Goal: Find contact information: Find contact information

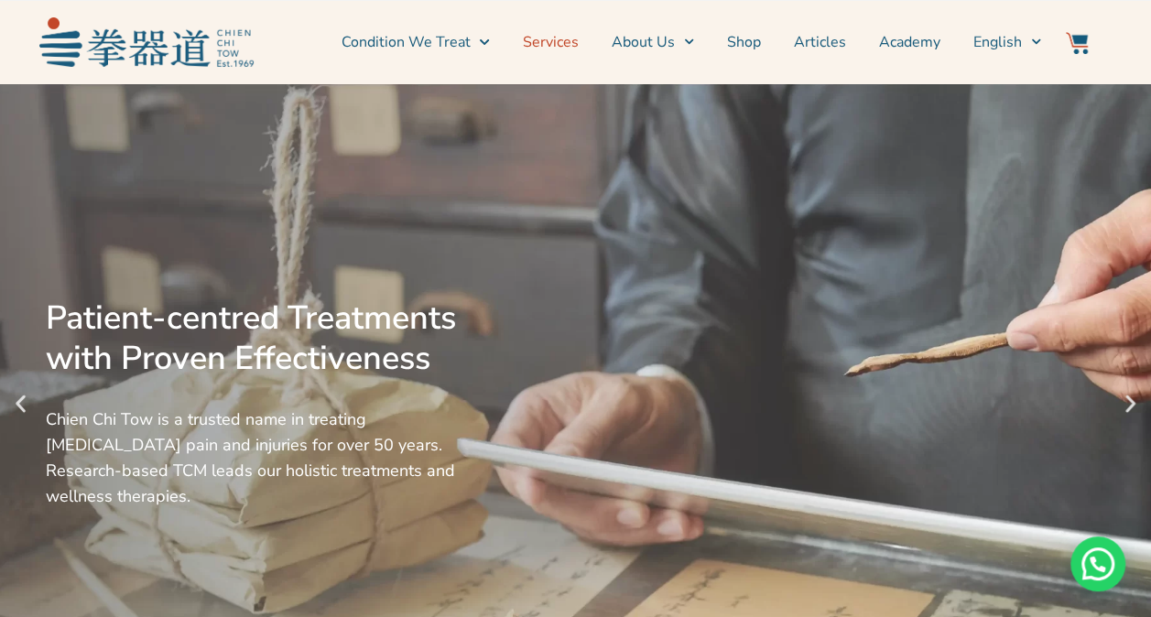
click at [565, 38] on link "Services" at bounding box center [551, 42] width 56 height 46
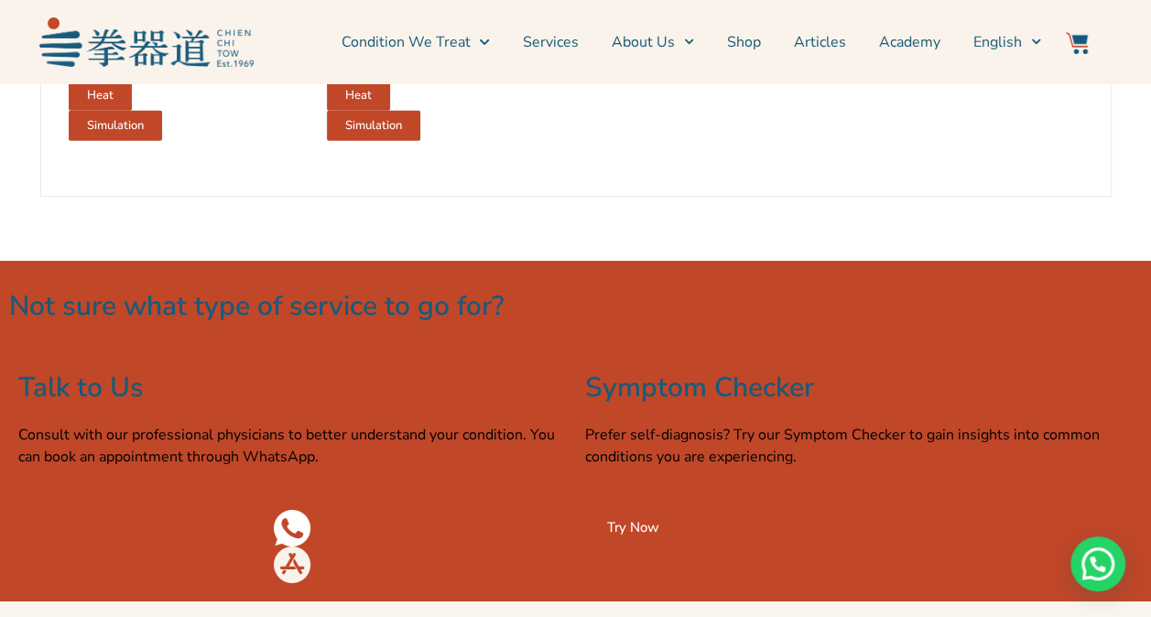
scroll to position [2838, 0]
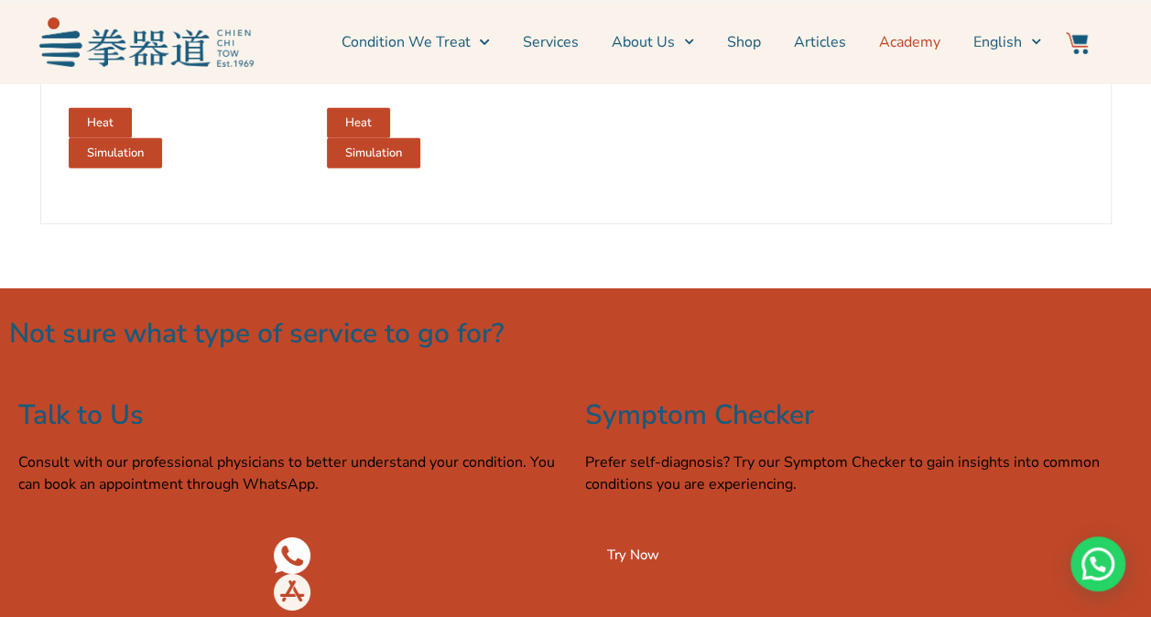
click at [920, 38] on link "Academy" at bounding box center [909, 42] width 61 height 46
click at [912, 42] on link "Academy" at bounding box center [909, 42] width 61 height 46
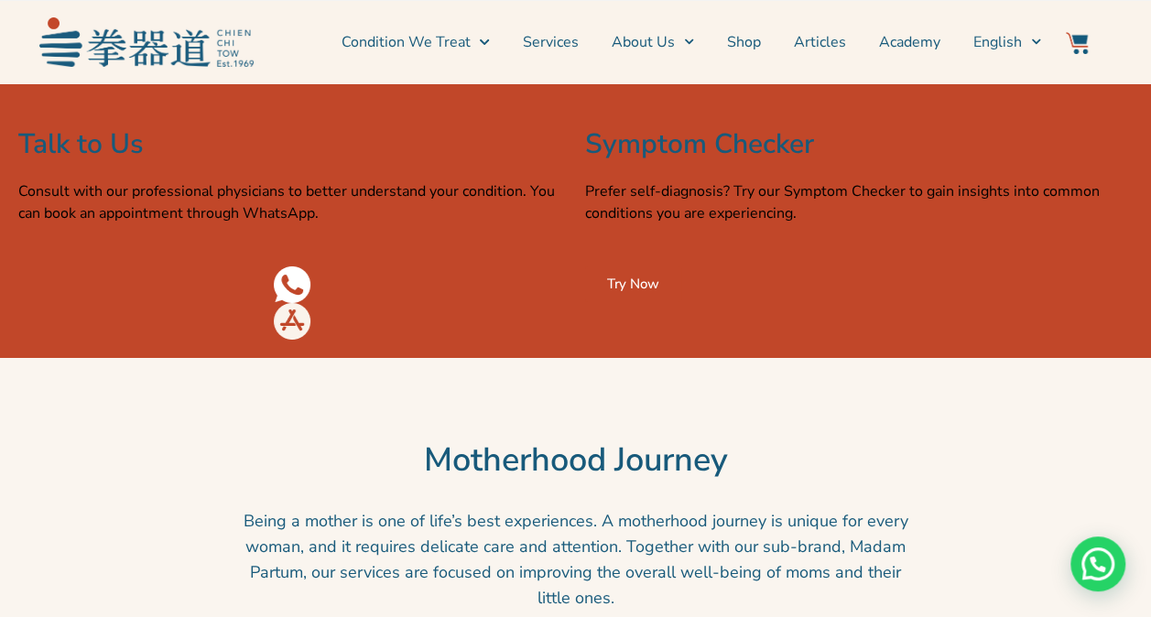
scroll to position [3113, 0]
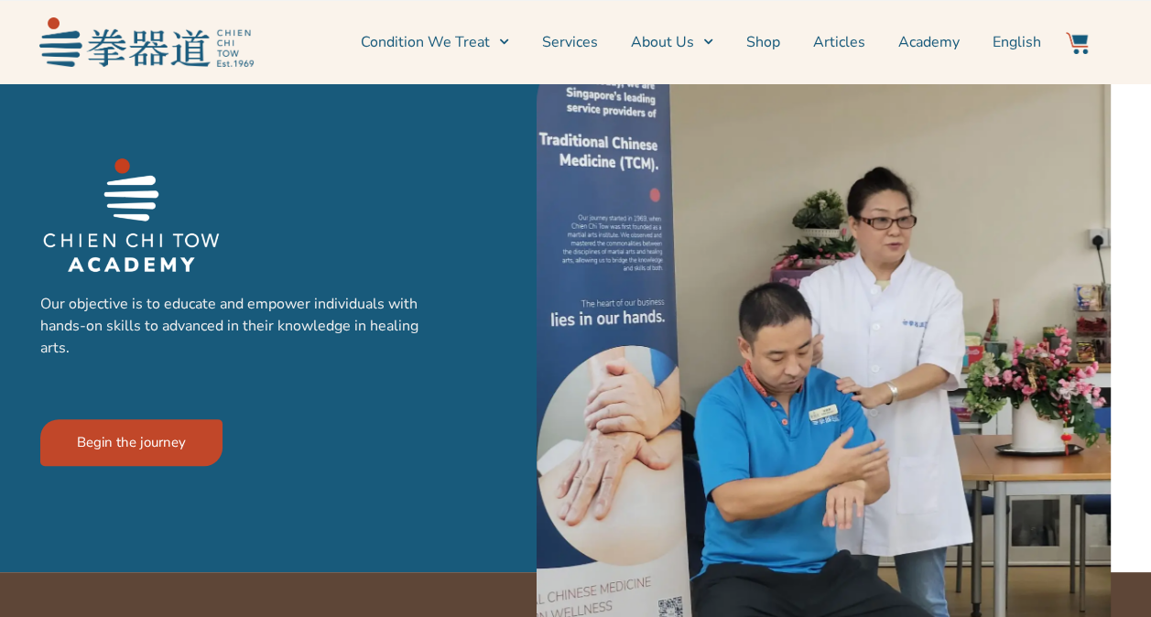
scroll to position [183, 0]
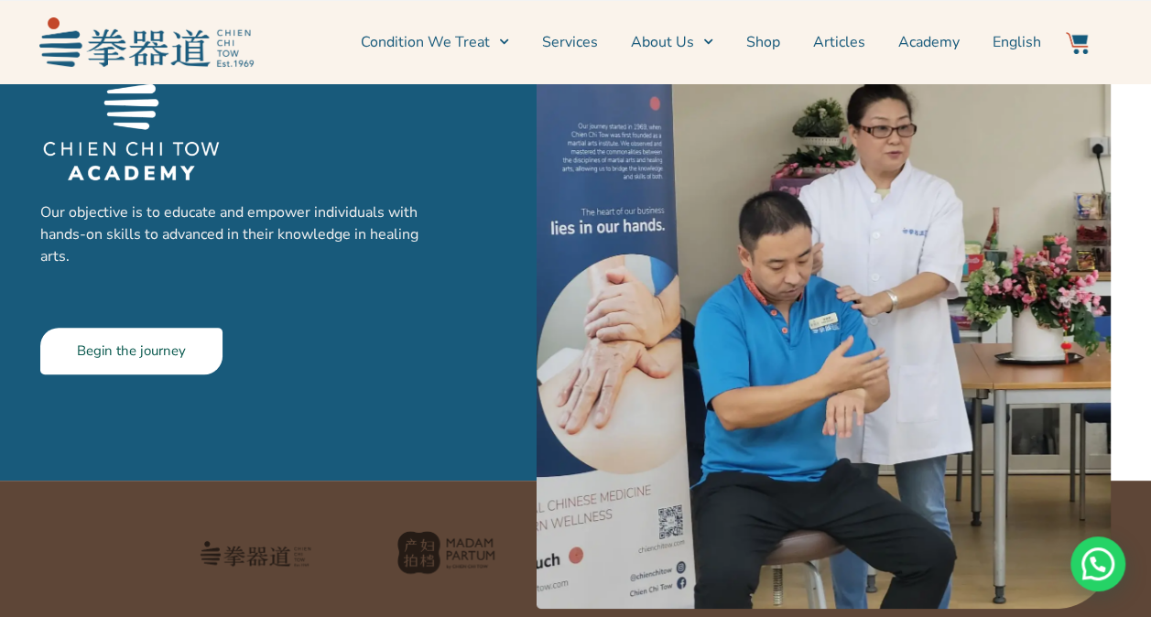
click at [194, 355] on link "Begin the journey" at bounding box center [131, 351] width 182 height 47
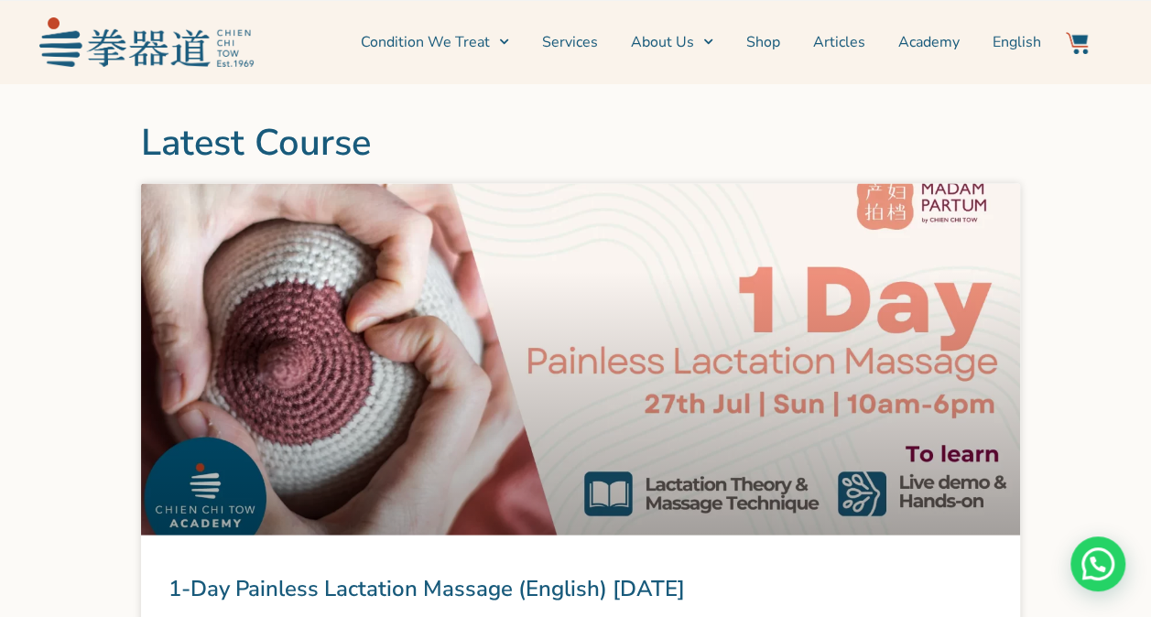
scroll to position [1102, 0]
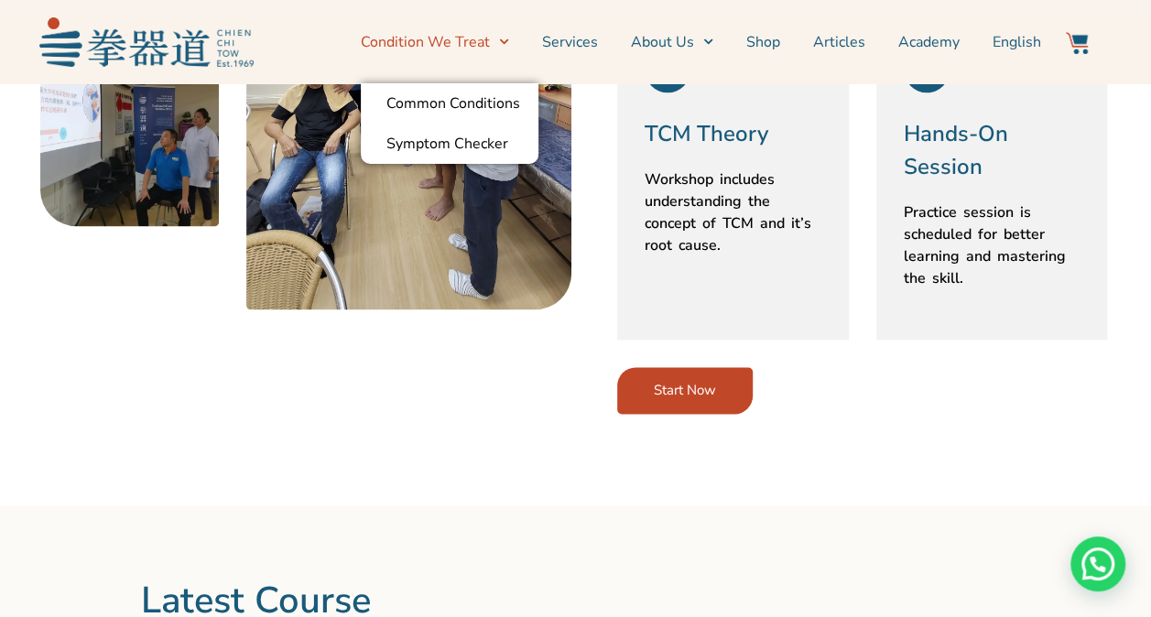
click at [494, 38] on link "Condition We Treat" at bounding box center [435, 42] width 148 height 46
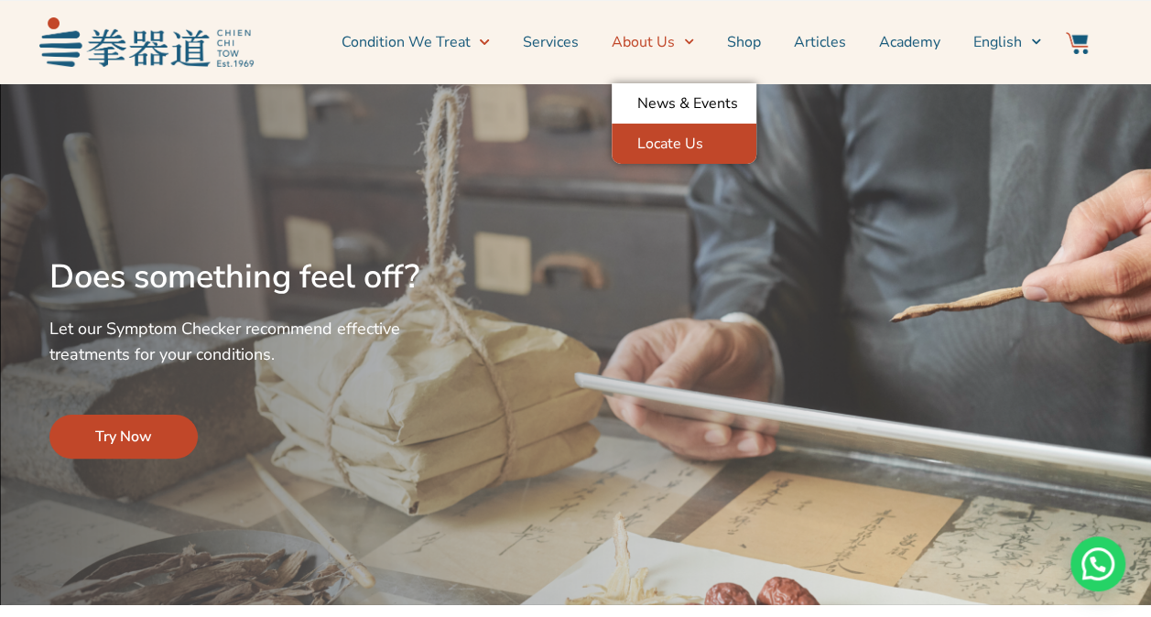
click at [656, 132] on link "Locate Us" at bounding box center [684, 144] width 145 height 40
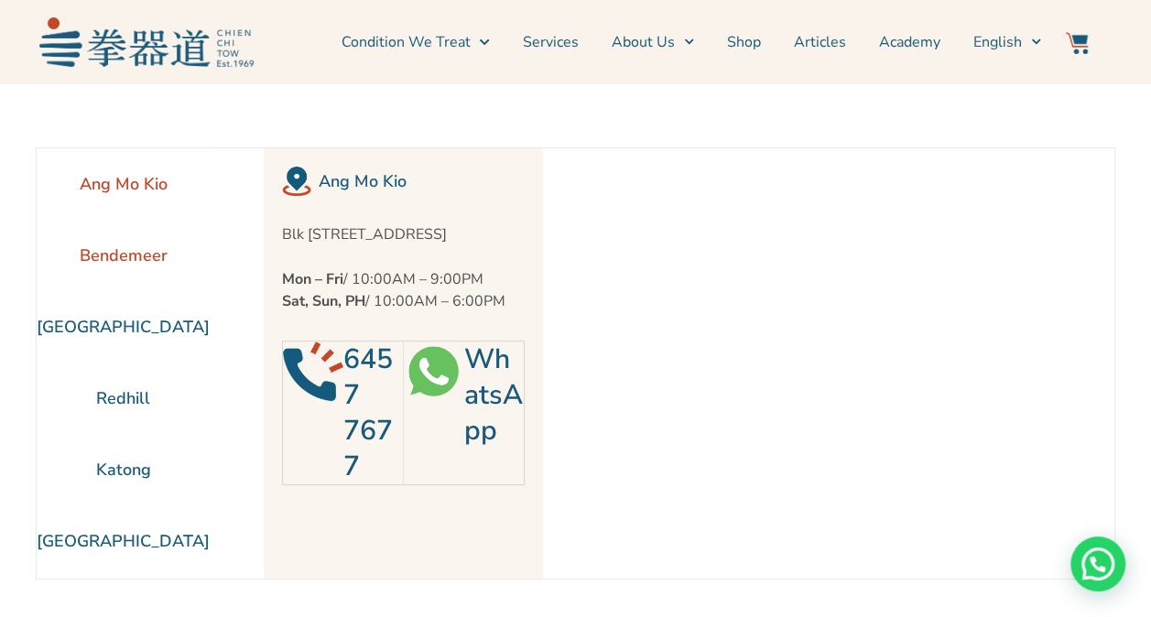
click at [103, 254] on li "Bendemeer" at bounding box center [123, 255] width 173 height 71
click at [1097, 564] on div "Need help?" at bounding box center [1097, 564] width 55 height 55
click at [489, 413] on link "WhatsApp" at bounding box center [492, 395] width 59 height 109
drag, startPoint x: 344, startPoint y: 375, endPoint x: 355, endPoint y: 482, distance: 106.8
click at [355, 482] on h2 "6291 8292" at bounding box center [373, 413] width 60 height 143
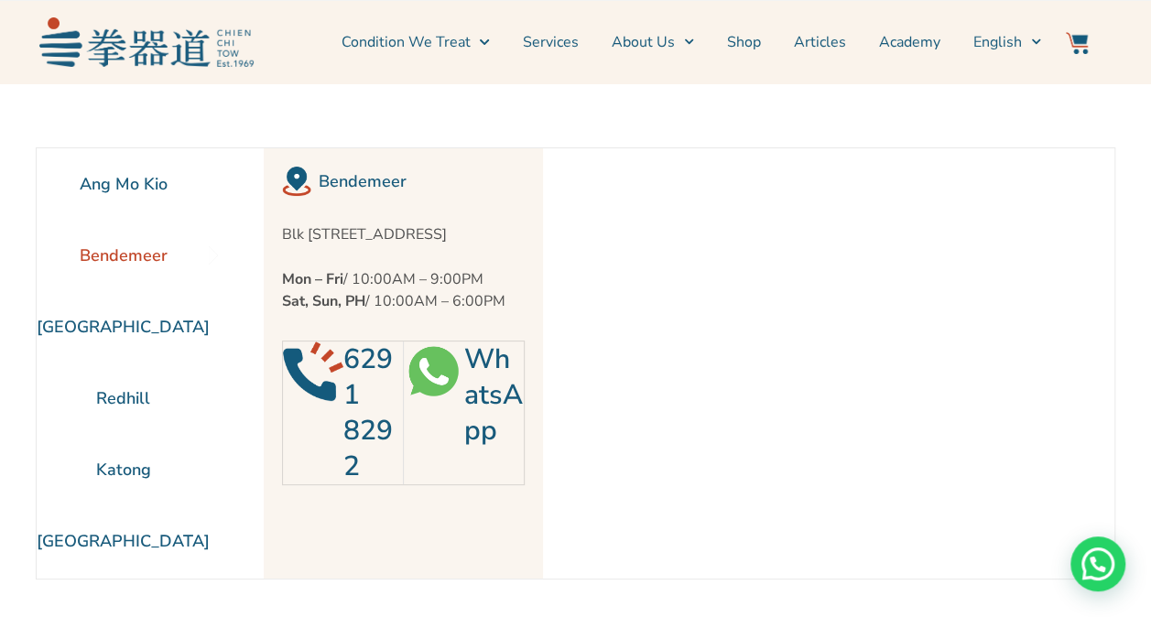
click at [343, 386] on link "6291 8292" at bounding box center [367, 413] width 49 height 145
click at [575, 42] on link "Services" at bounding box center [551, 42] width 56 height 46
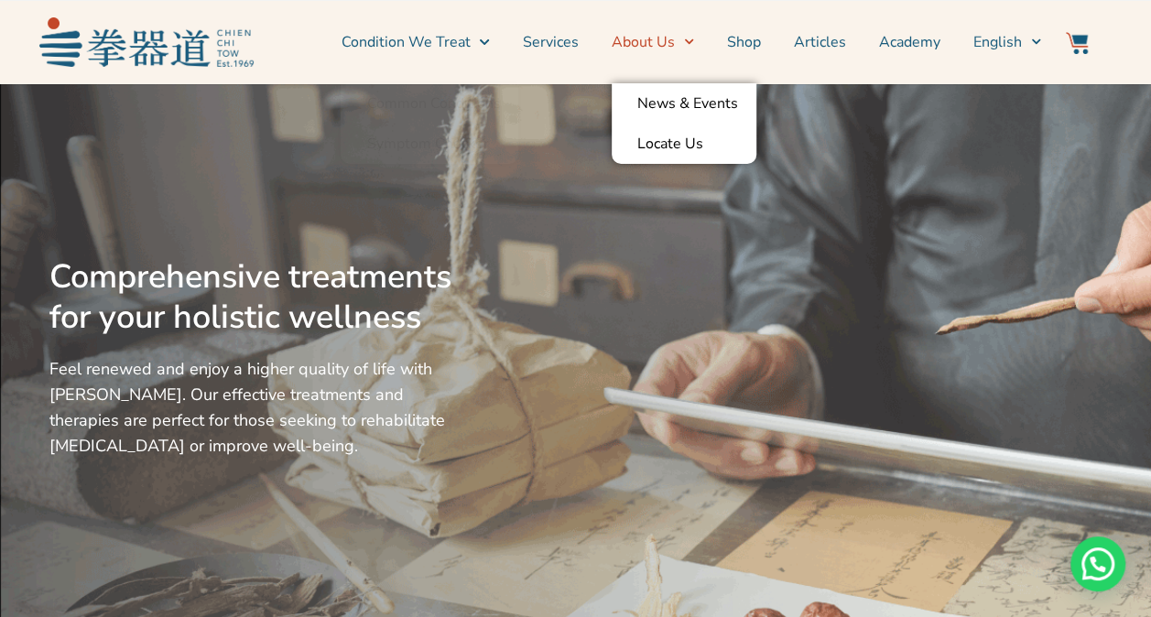
click at [692, 46] on span "Menu" at bounding box center [684, 41] width 19 height 28
click at [653, 139] on link "Locate Us" at bounding box center [684, 144] width 145 height 40
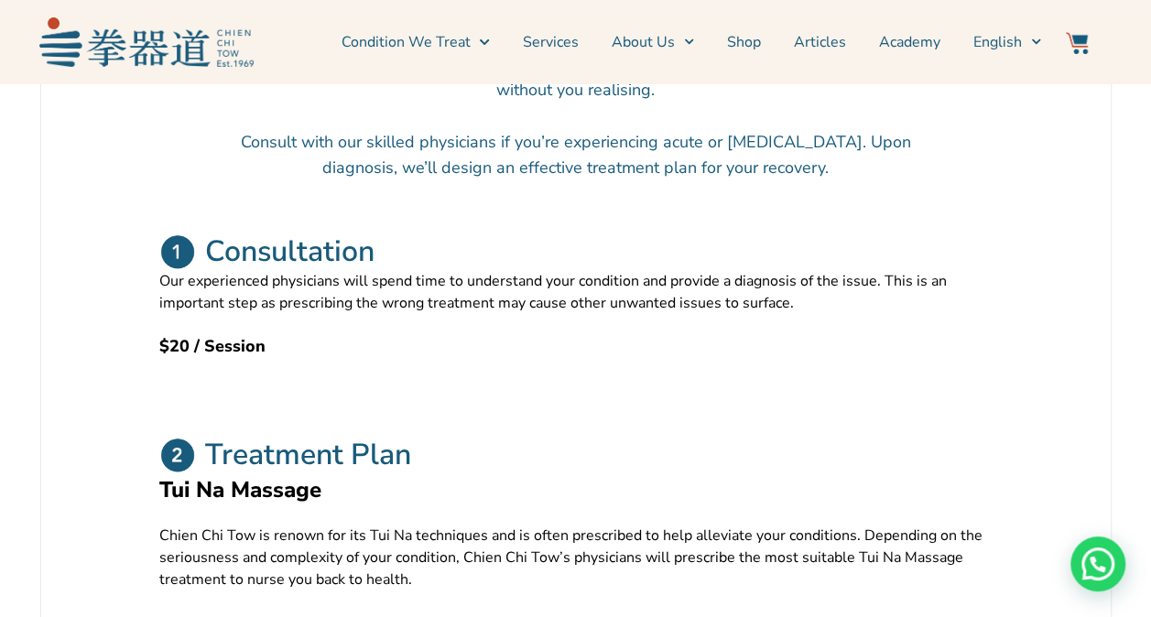
scroll to position [824, 0]
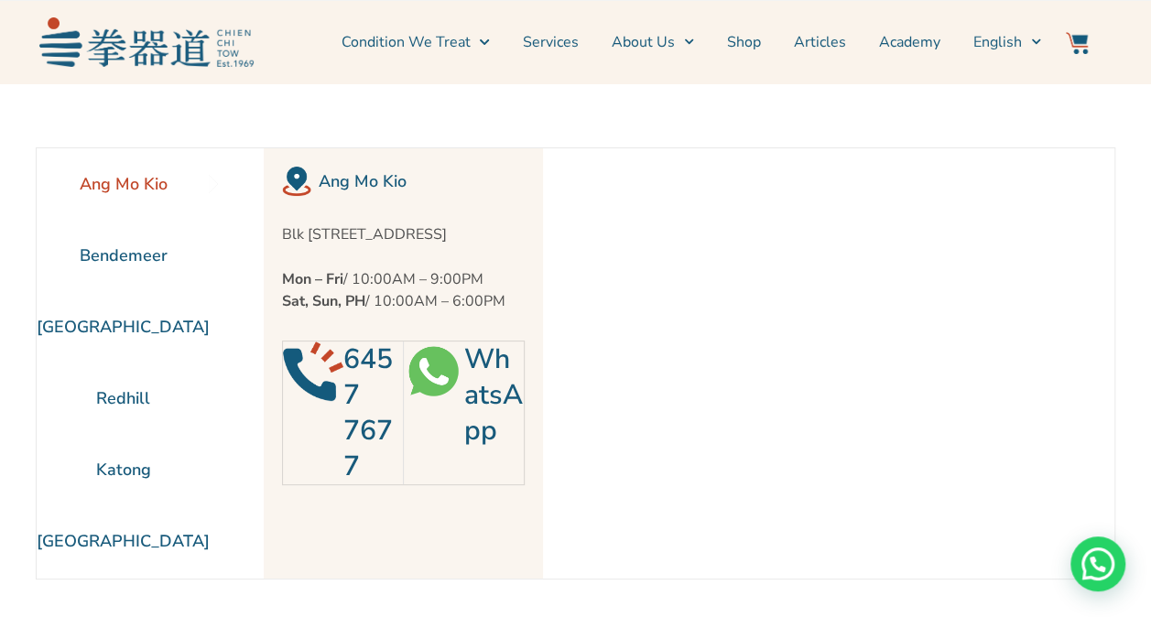
scroll to position [92, 0]
